Goal: Task Accomplishment & Management: Use online tool/utility

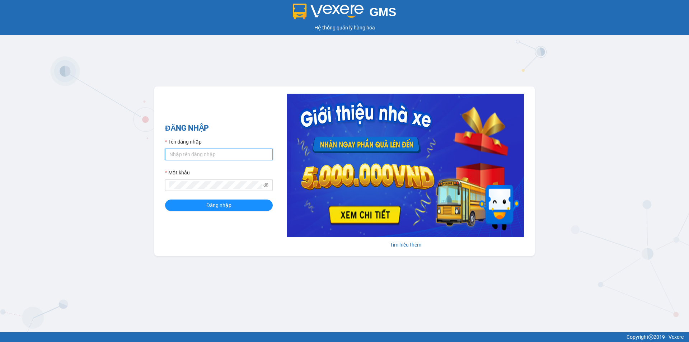
click at [206, 154] on input "Tên đăng nhập" at bounding box center [219, 153] width 108 height 11
type input "phuongtram.lienhung"
click at [165, 199] on button "Đăng nhập" at bounding box center [219, 204] width 108 height 11
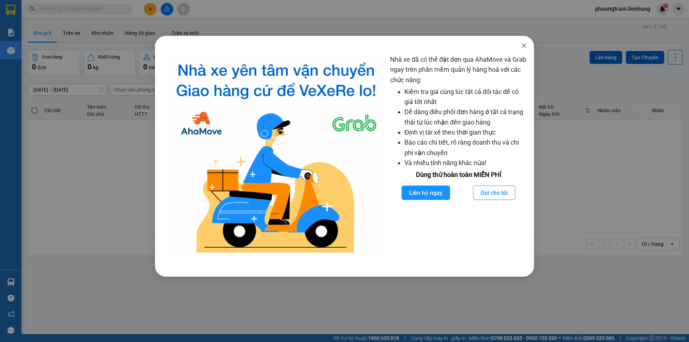
click at [525, 47] on icon "close" at bounding box center [524, 45] width 4 height 4
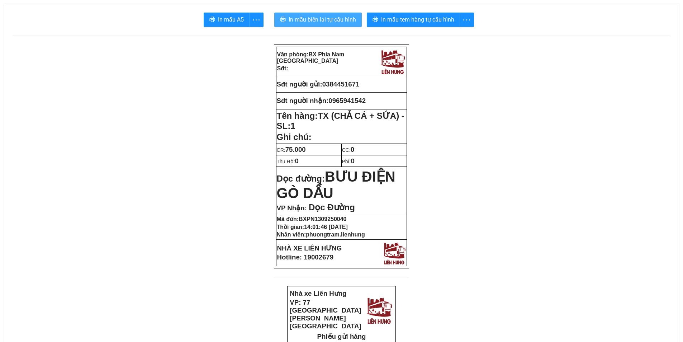
click at [324, 23] on span "In mẫu biên lai tự cấu hình" at bounding box center [322, 19] width 67 height 9
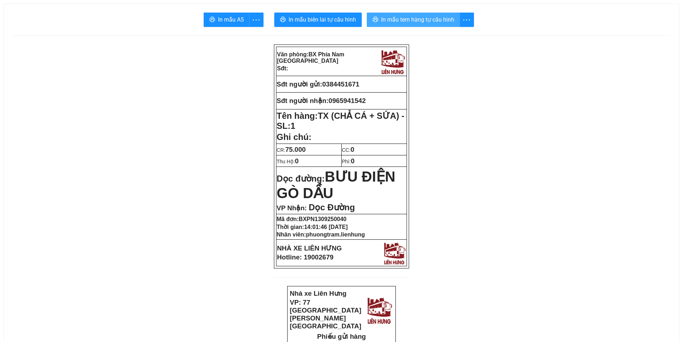
click at [425, 22] on span "In mẫu tem hàng tự cấu hình" at bounding box center [417, 19] width 73 height 9
